Goal: Check status

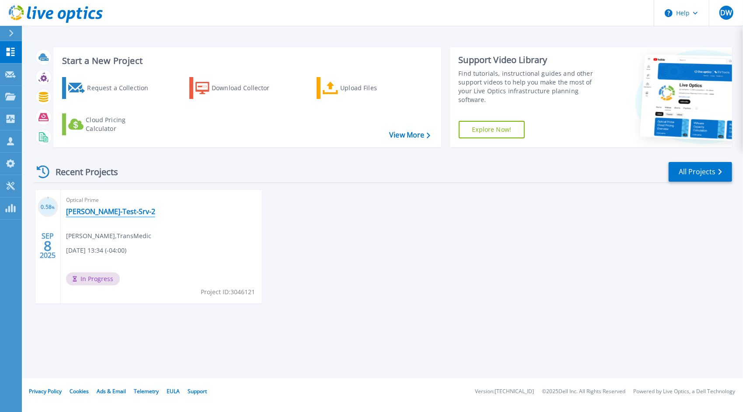
click at [92, 212] on link "[PERSON_NAME]-Test-Srv-2" at bounding box center [110, 211] width 89 height 9
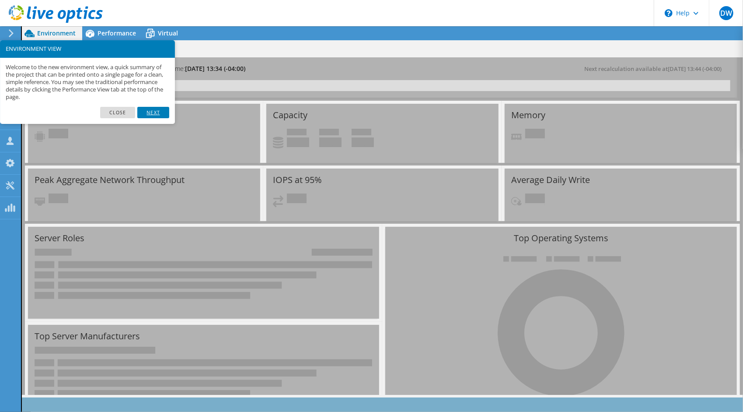
click at [158, 112] on link "Next" at bounding box center [152, 112] width 31 height 11
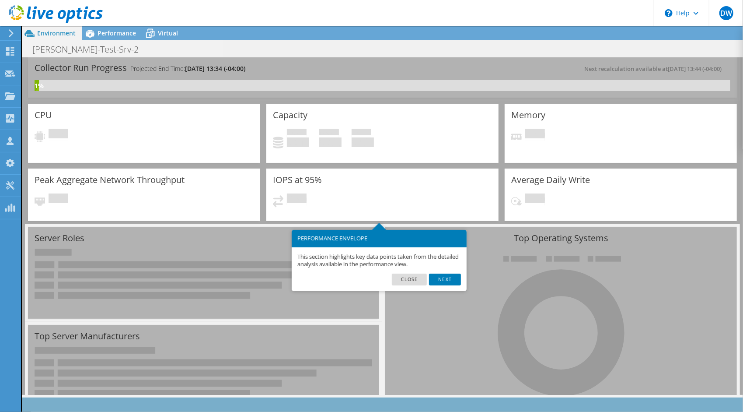
scroll to position [43, 0]
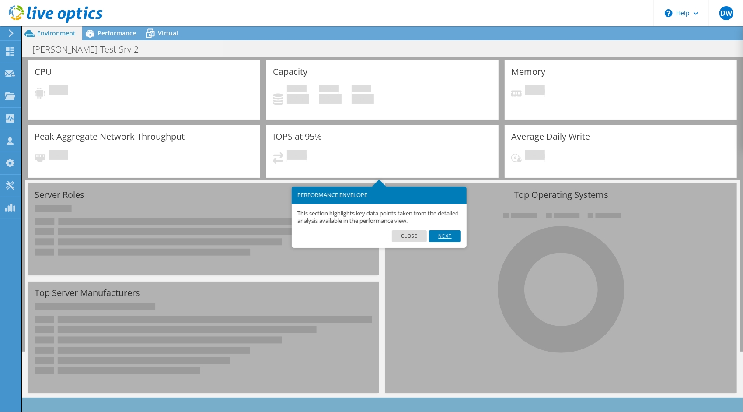
click at [447, 238] on link "Next" at bounding box center [444, 235] width 31 height 11
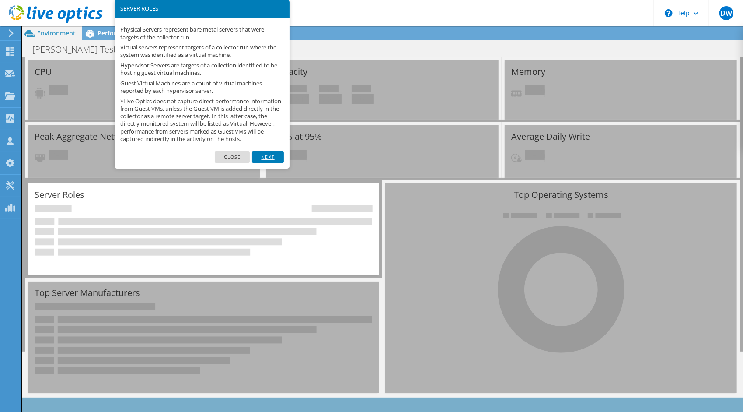
click at [269, 163] on link "Next" at bounding box center [267, 156] width 31 height 11
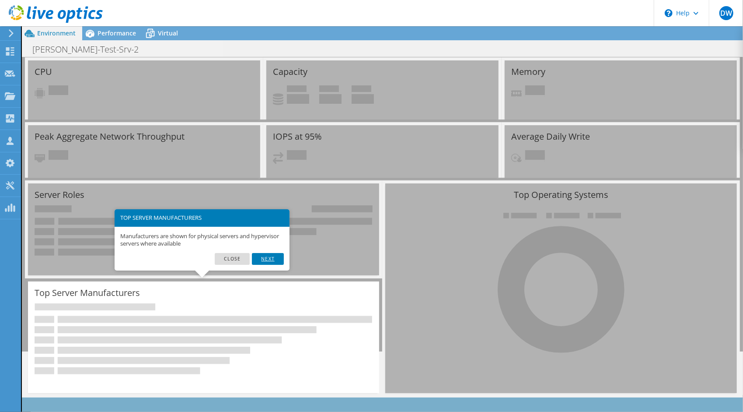
click at [267, 260] on link "Next" at bounding box center [267, 258] width 31 height 11
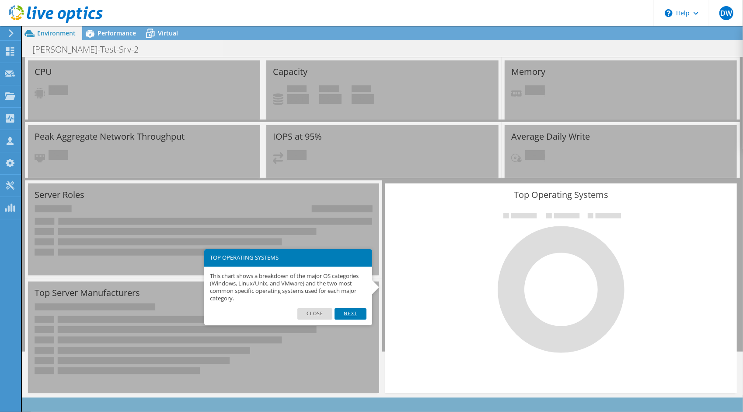
click at [347, 317] on link "Next" at bounding box center [350, 313] width 31 height 11
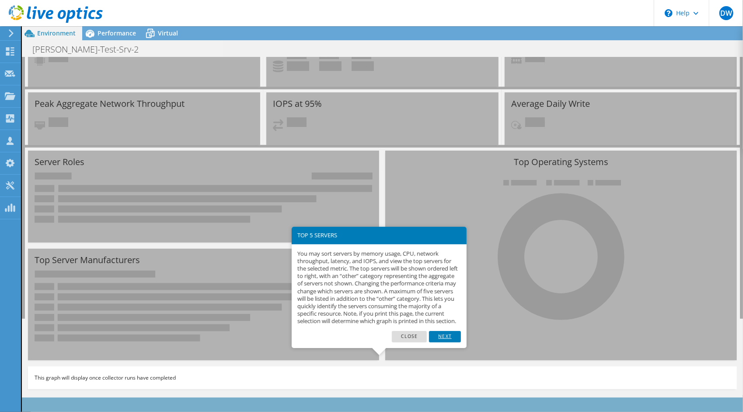
click at [448, 342] on link "Next" at bounding box center [444, 336] width 31 height 11
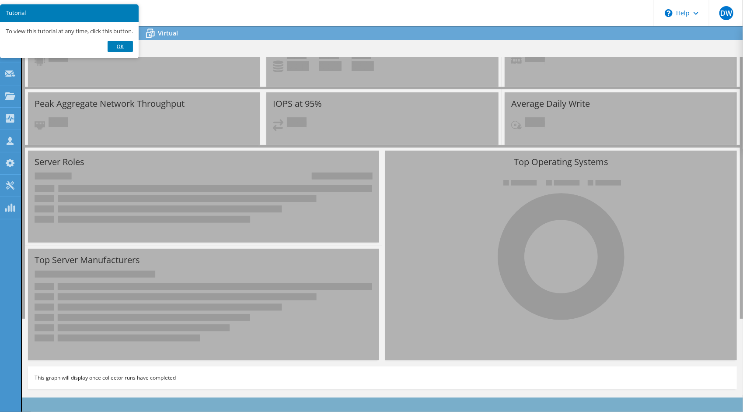
click at [124, 42] on link "Ok" at bounding box center [120, 46] width 25 height 11
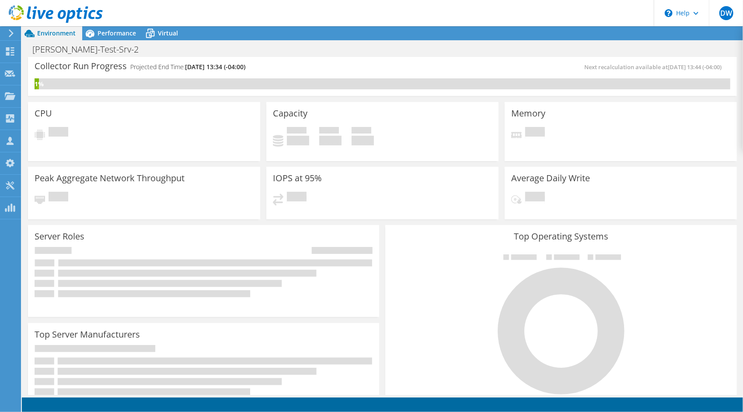
scroll to position [0, 0]
